Goal: Task Accomplishment & Management: Use online tool/utility

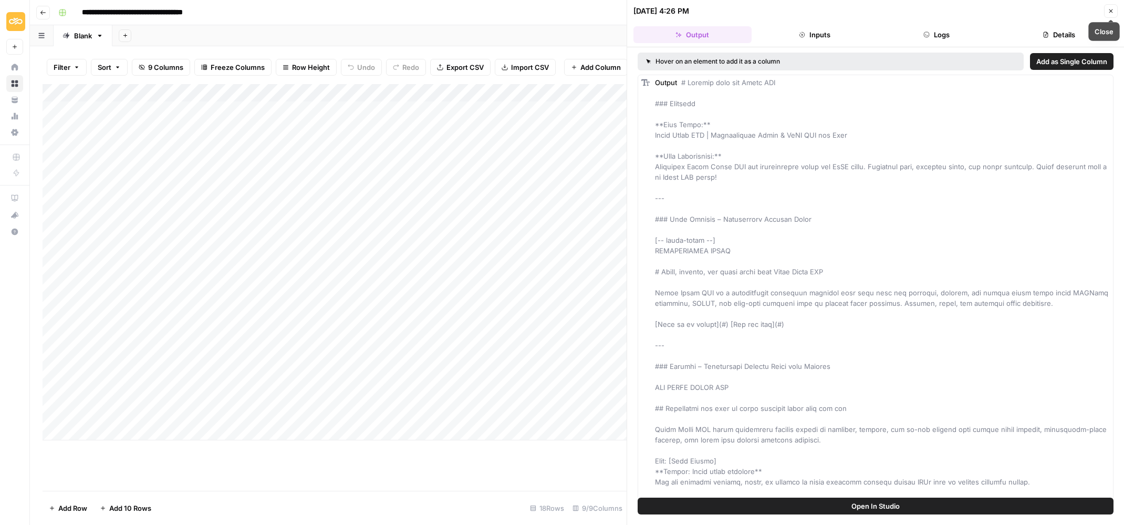
click at [1116, 10] on button "Close" at bounding box center [1111, 11] width 14 height 14
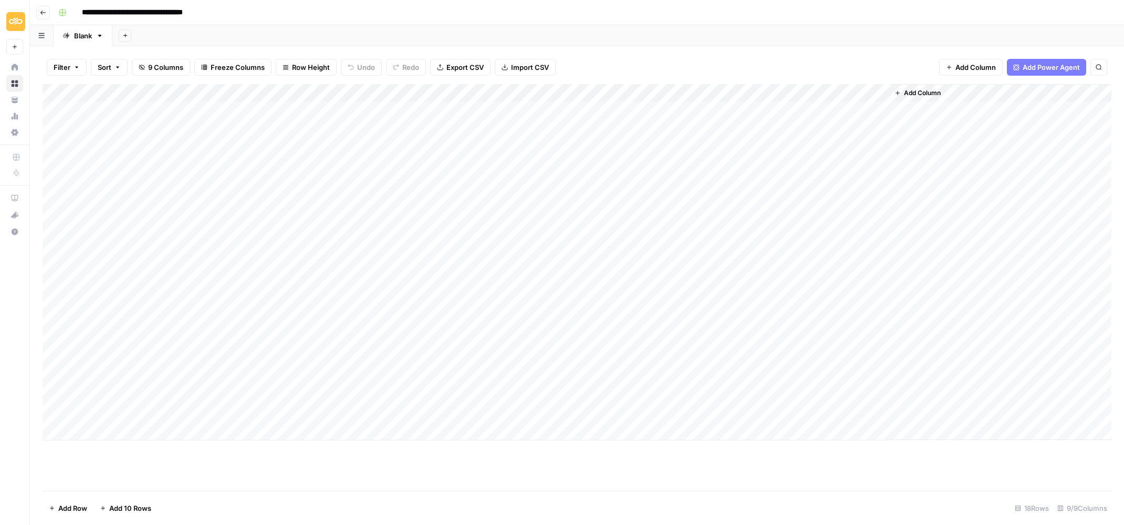
click at [584, 94] on div "Add Column" at bounding box center [577, 262] width 1069 height 356
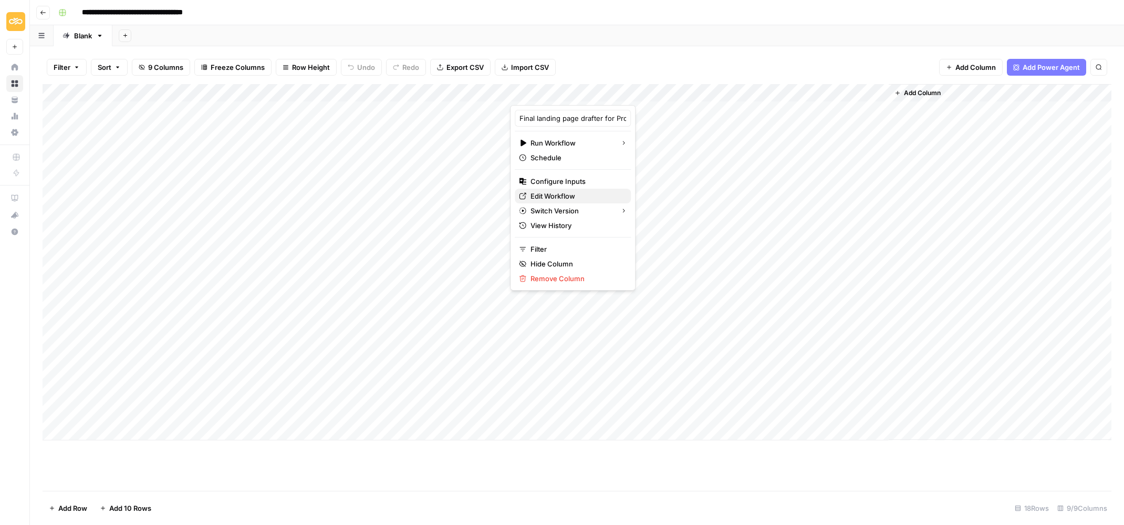
click at [569, 197] on span "Edit Workflow" at bounding box center [576, 196] width 92 height 11
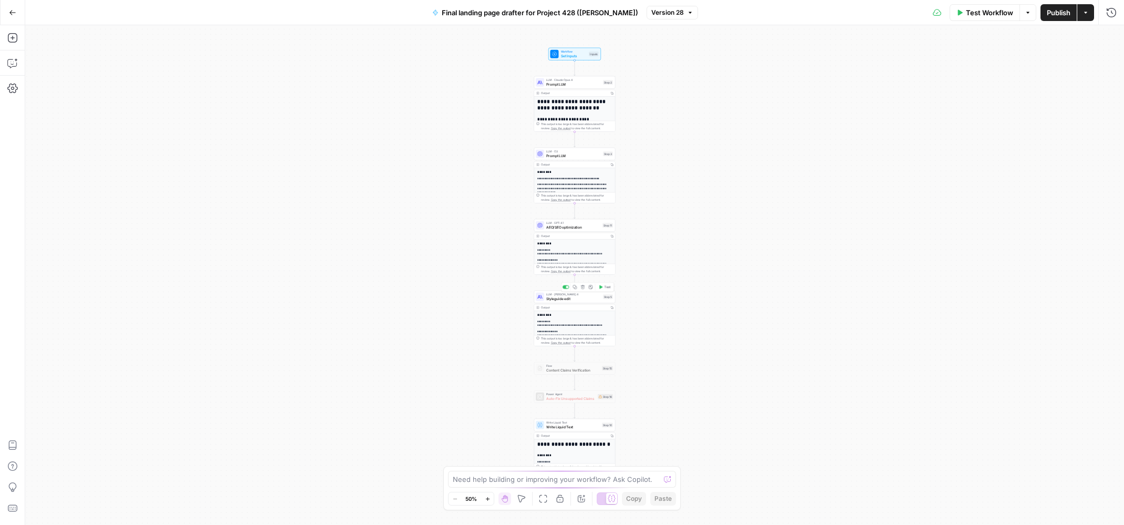
click at [569, 296] on span "Styleguide edit" at bounding box center [573, 298] width 55 height 5
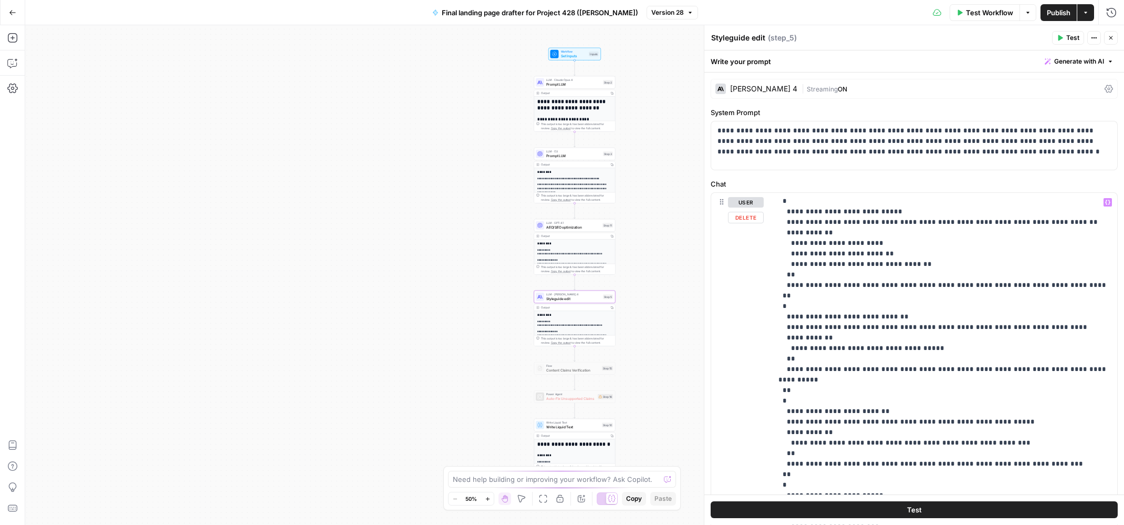
scroll to position [602, 0]
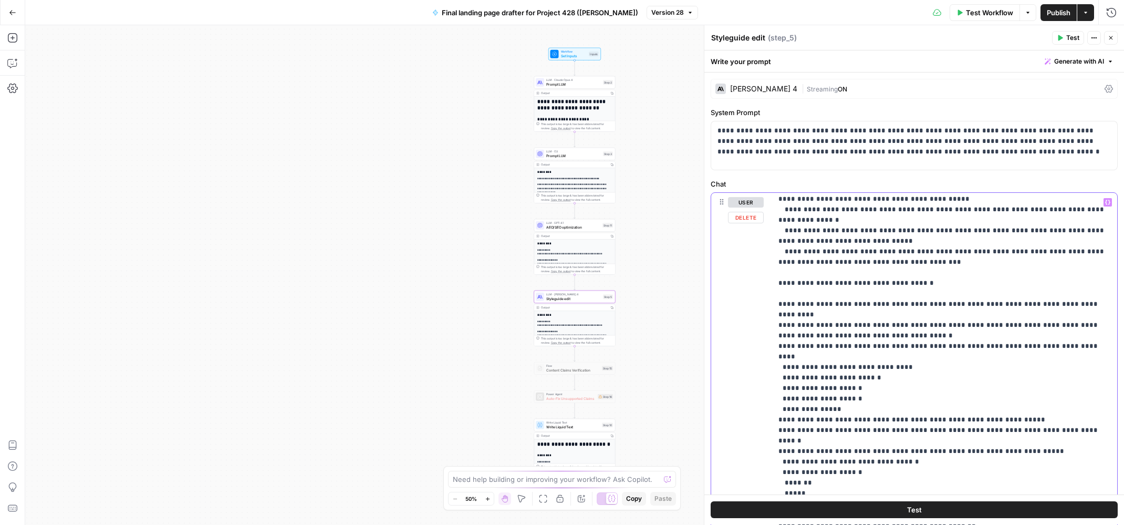
scroll to position [0, 0]
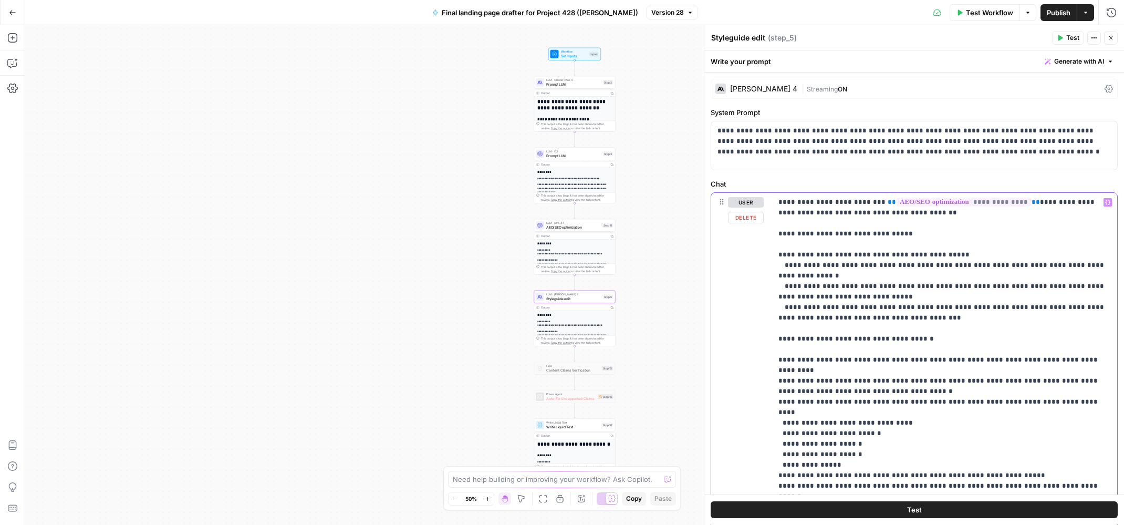
click at [775, 202] on div "**********" at bounding box center [945, 406] width 346 height 427
